Goal: Communication & Community: Answer question/provide support

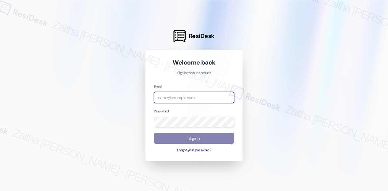
click at [190, 98] on input "email" at bounding box center [194, 97] width 80 height 11
type input "brickvine"
click at [188, 101] on input "email" at bounding box center [194, 97] width 80 height 11
click at [0, 191] on com-1password-button at bounding box center [0, 191] width 0 height 0
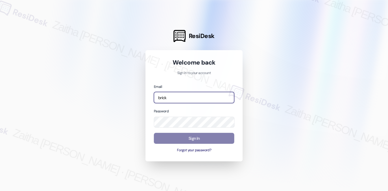
type input "[EMAIL_ADDRESS][PERSON_NAME][DOMAIN_NAME]"
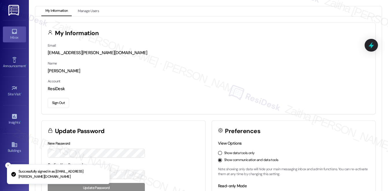
click at [8, 35] on div "Inbox" at bounding box center [14, 38] width 29 height 6
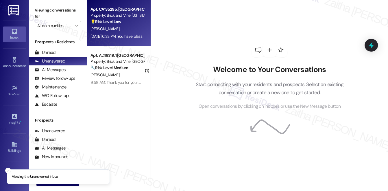
click at [133, 27] on div "[PERSON_NAME]" at bounding box center [117, 28] width 55 height 7
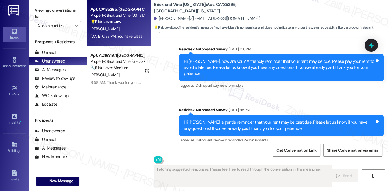
scroll to position [3175, 0]
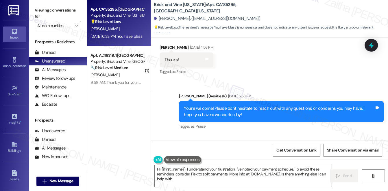
type textarea "Hi {{first_name}}, I understand your frustration. I've noted your payment sched…"
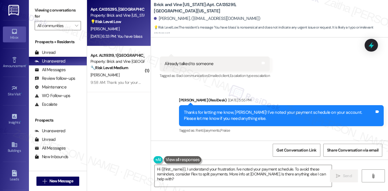
scroll to position [2860, 0]
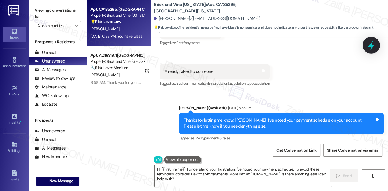
click at [368, 45] on icon at bounding box center [371, 45] width 10 height 10
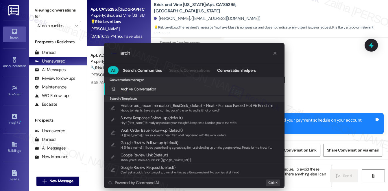
type input "arch"
click at [166, 90] on div "Arch ive Conversation Add shortcut" at bounding box center [194, 89] width 169 height 6
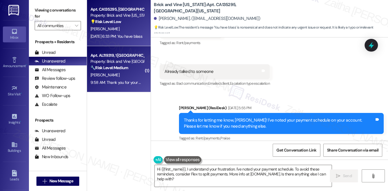
click at [128, 74] on div "[PERSON_NAME]" at bounding box center [117, 75] width 55 height 7
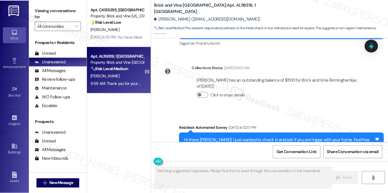
scroll to position [166, 0]
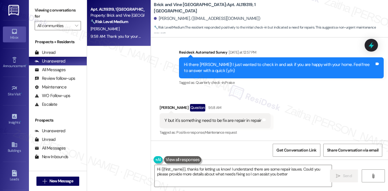
type textarea "Hi {{first_name}}, thanks for letting us know! I understand there are some repa…"
click at [296, 176] on textarea "Hi {{first_name}}, thanks for letting us know! I understand there are some repa…" at bounding box center [243, 177] width 177 height 22
click at [342, 177] on span "Send" at bounding box center [346, 176] width 11 height 6
